Goal: Find contact information: Obtain details needed to contact an individual or organization

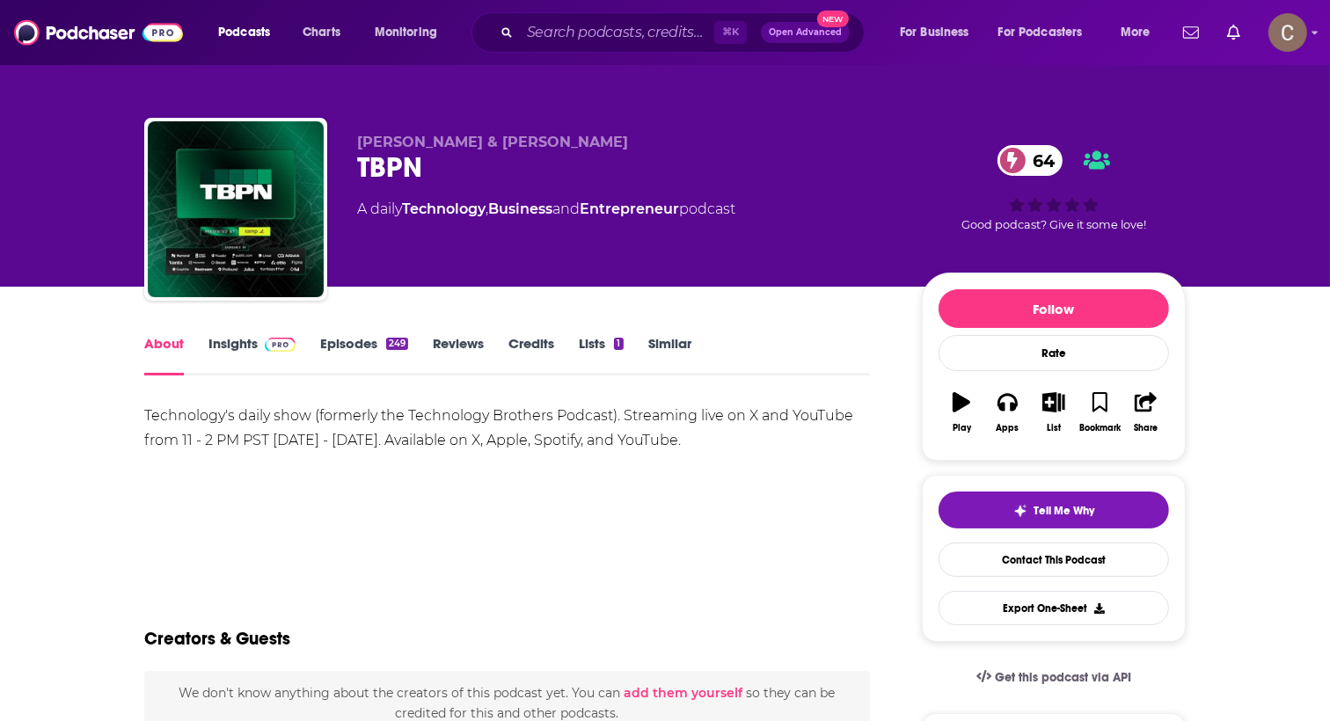
click at [281, 349] on img at bounding box center [280, 345] width 31 height 14
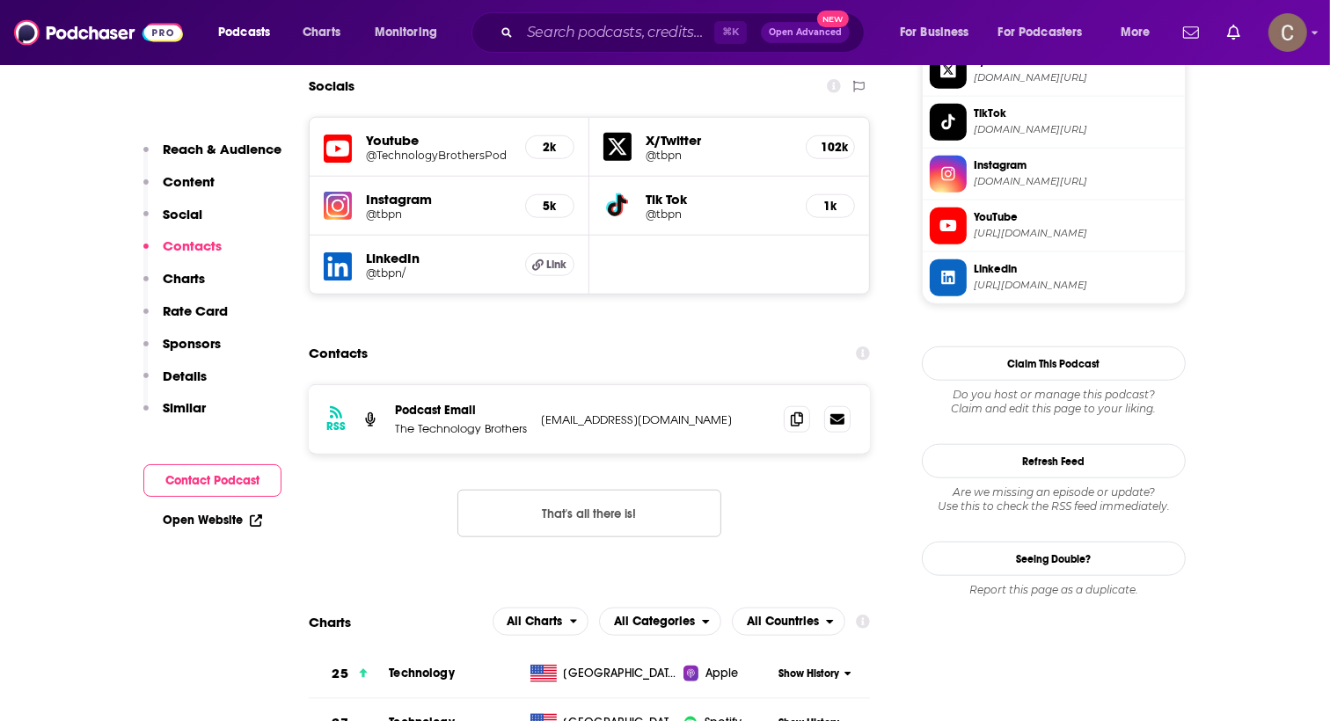
scroll to position [1577, 0]
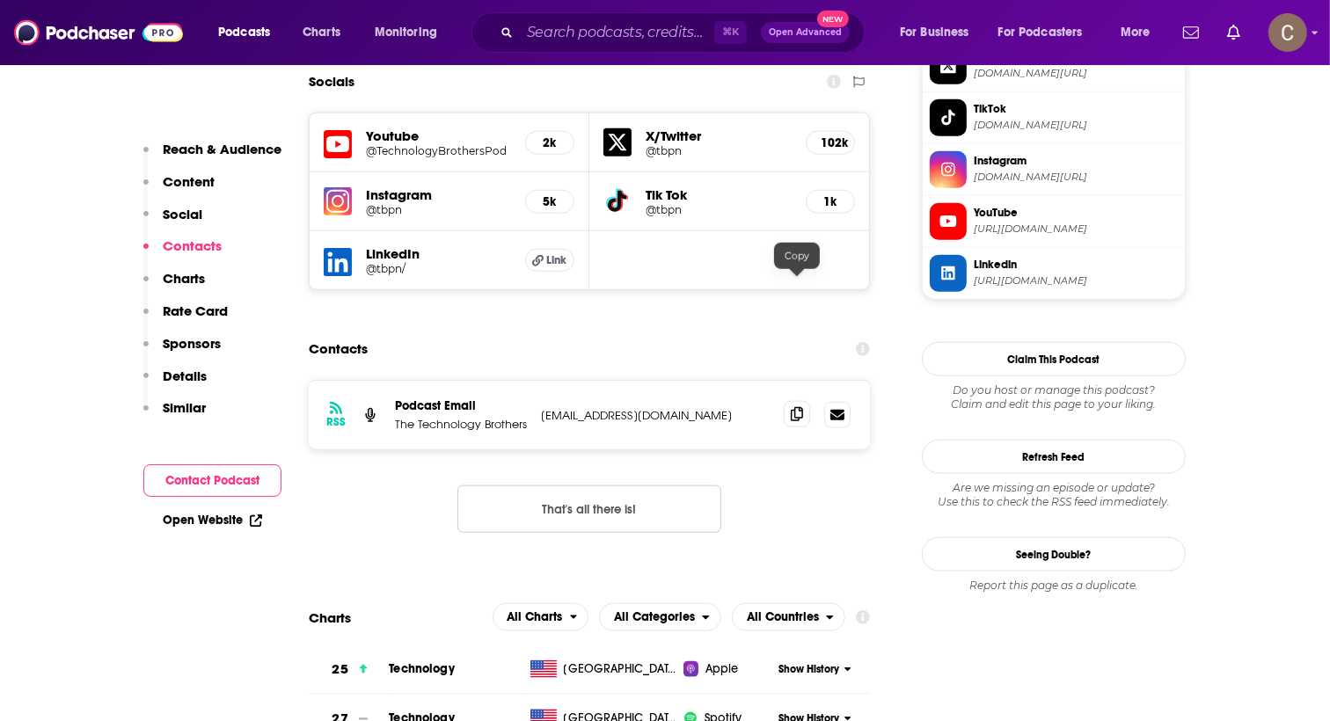
click at [791, 407] on icon at bounding box center [797, 414] width 12 height 14
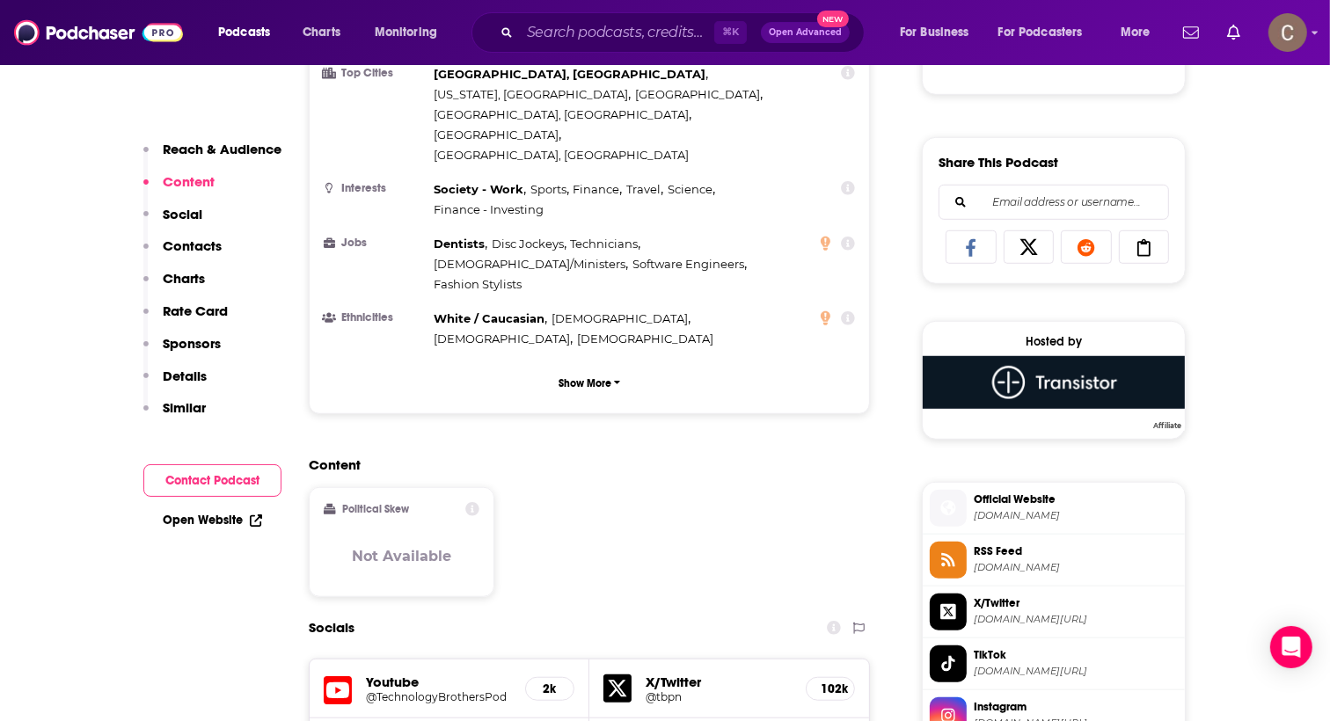
scroll to position [0, 0]
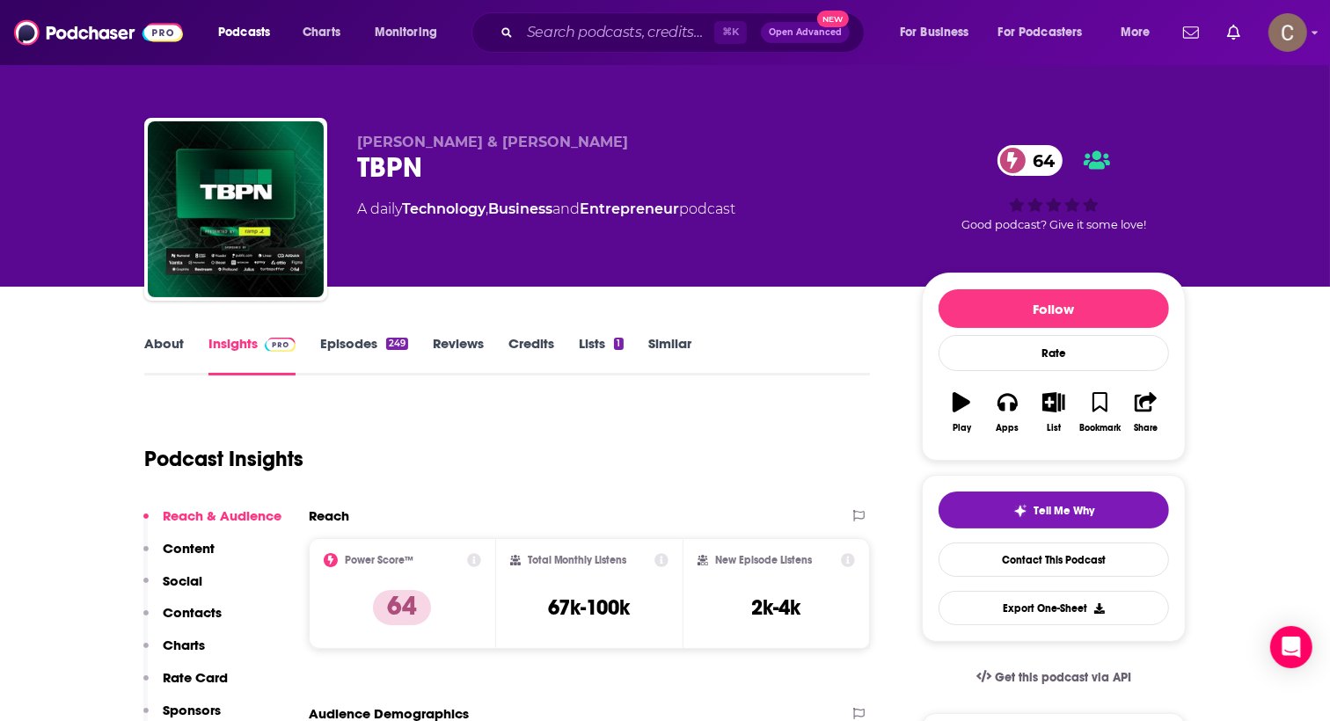
click at [380, 167] on div "TBPN 64" at bounding box center [625, 167] width 537 height 34
click at [359, 138] on span "[PERSON_NAME] & [PERSON_NAME]" at bounding box center [492, 142] width 271 height 17
copy div "[PERSON_NAME] & [PERSON_NAME] TBPN 64"
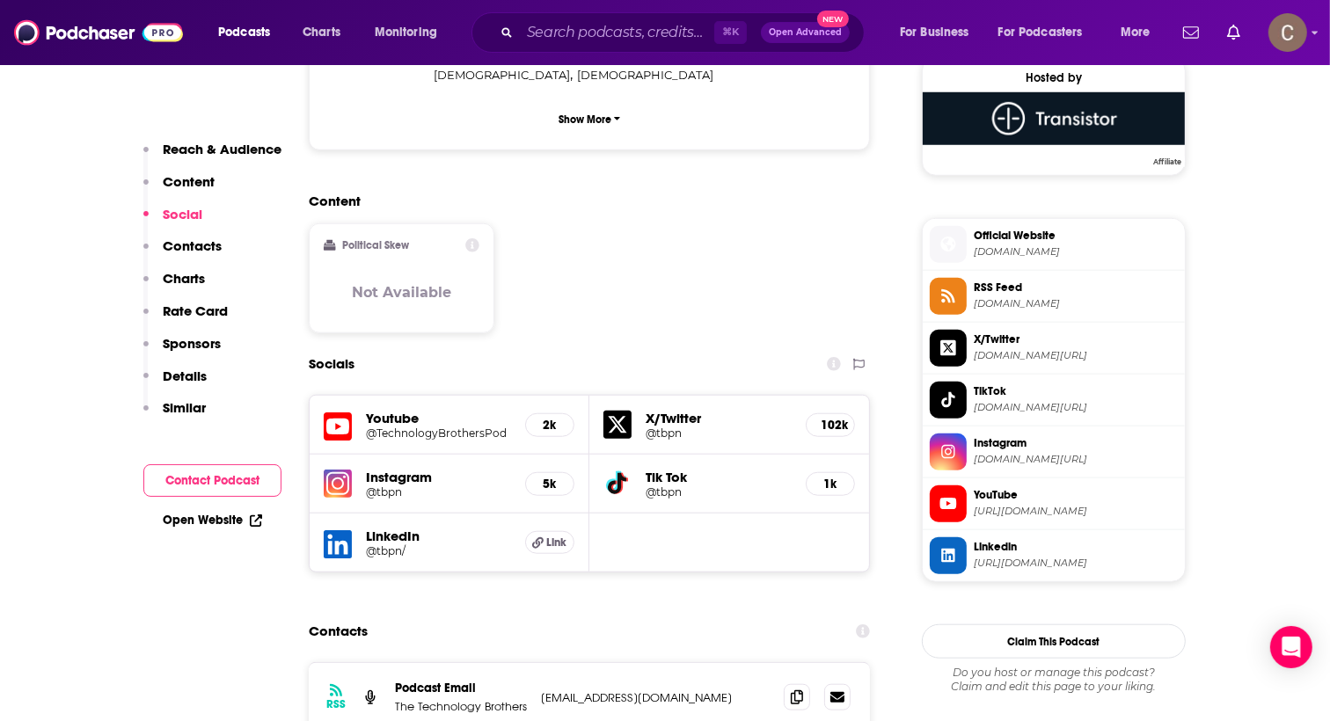
scroll to position [1306, 0]
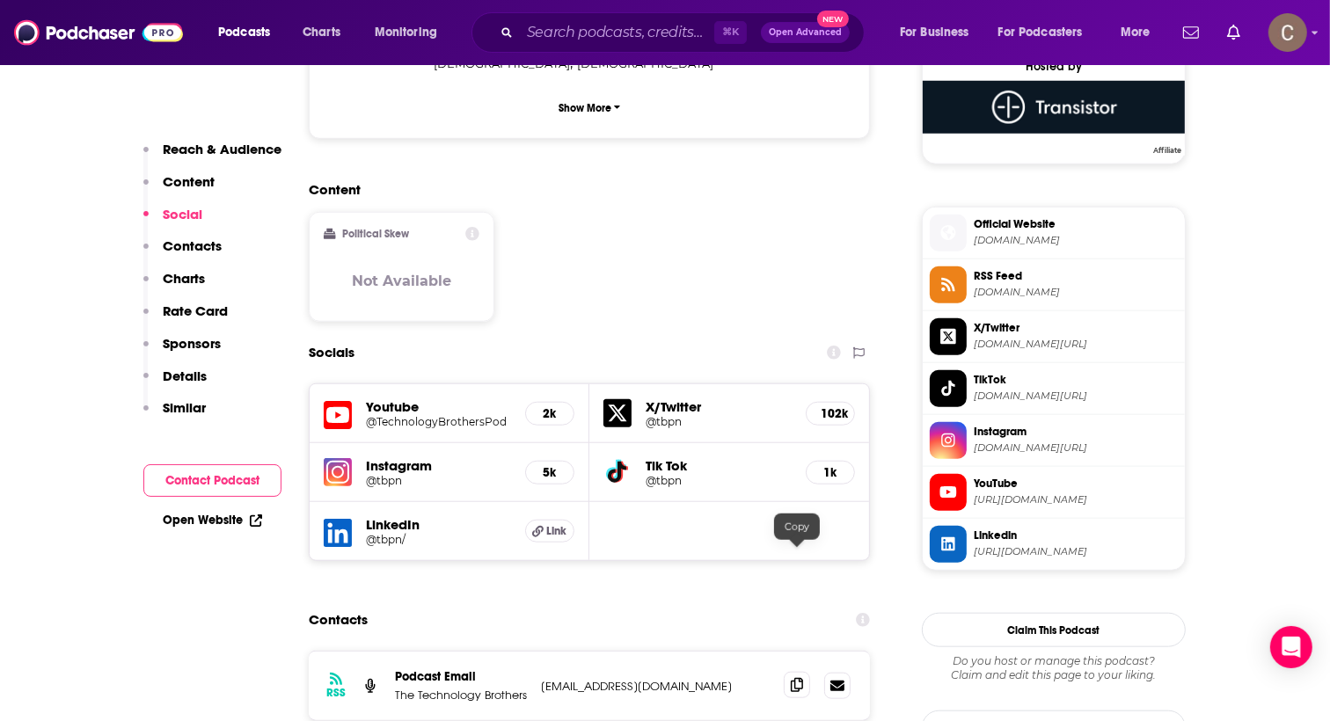
click at [794, 678] on icon at bounding box center [797, 685] width 12 height 14
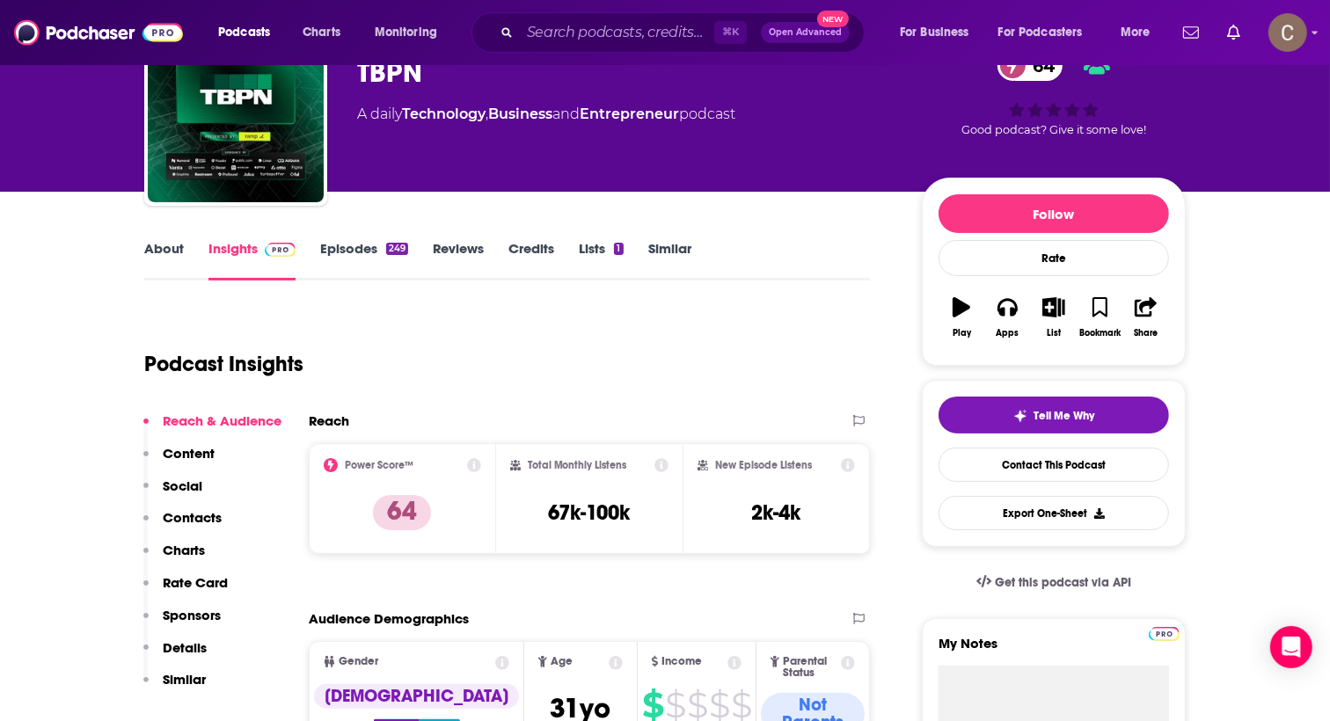
scroll to position [0, 0]
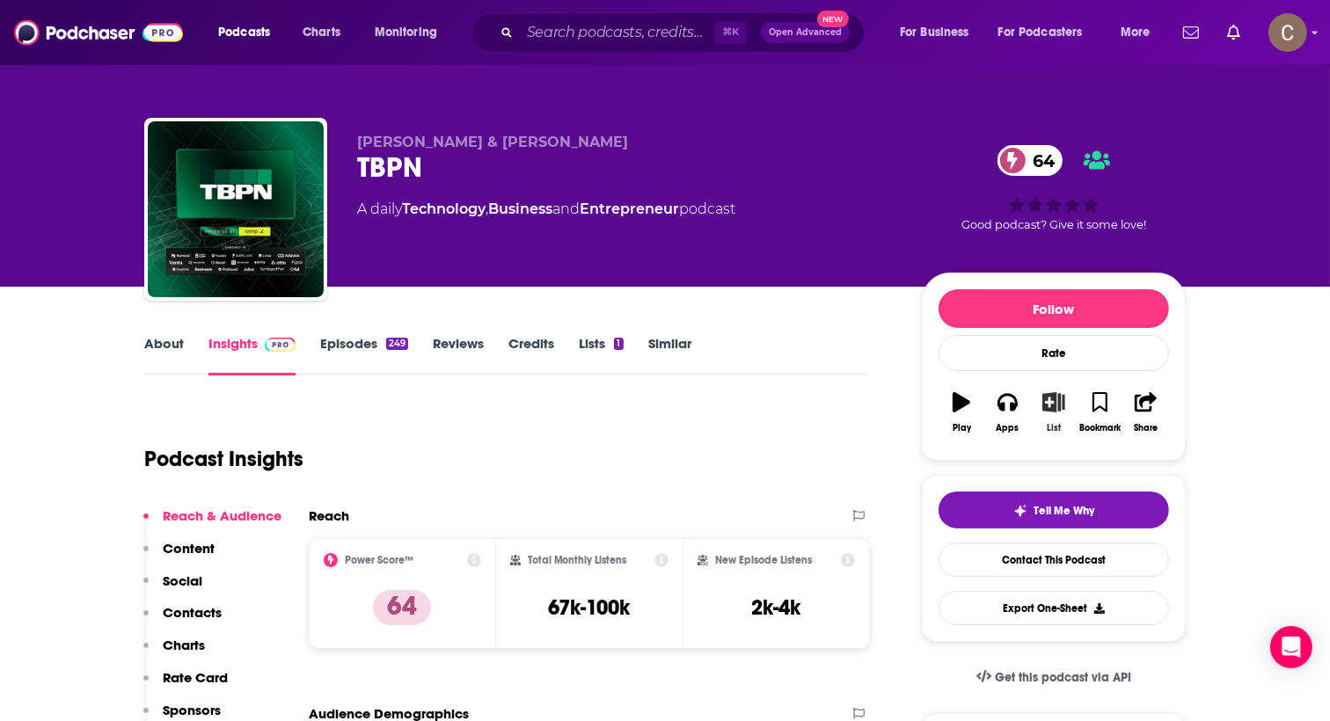
click at [1057, 401] on icon "button" at bounding box center [1053, 401] width 22 height 19
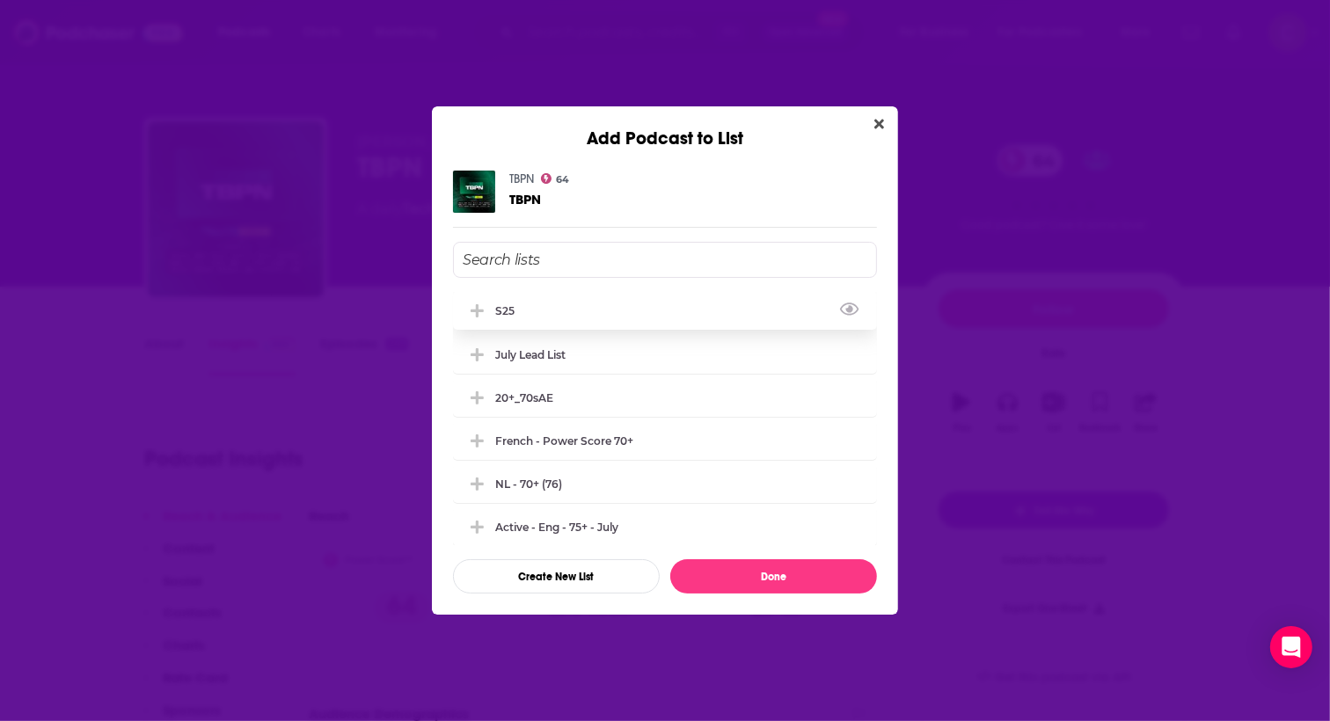
click at [545, 313] on div "s25" at bounding box center [665, 310] width 424 height 39
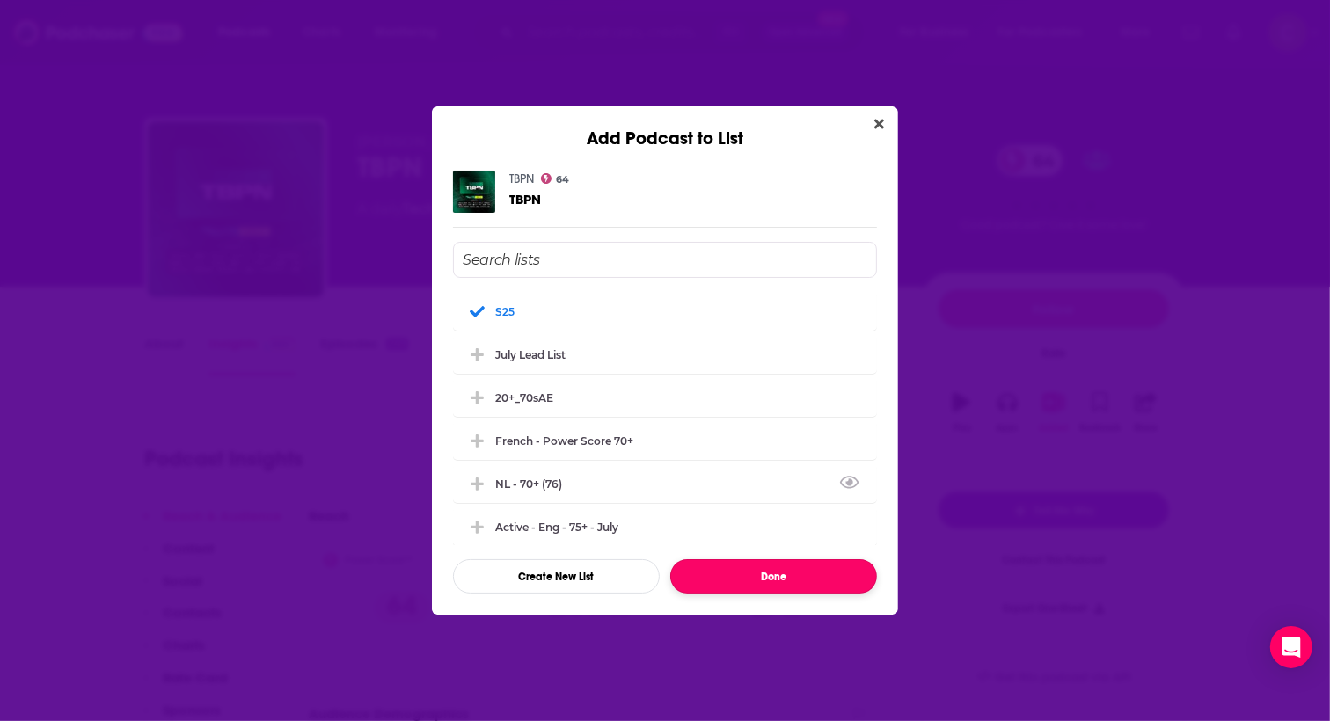
click at [818, 587] on button "Done" at bounding box center [773, 576] width 207 height 34
